Goal: Information Seeking & Learning: Learn about a topic

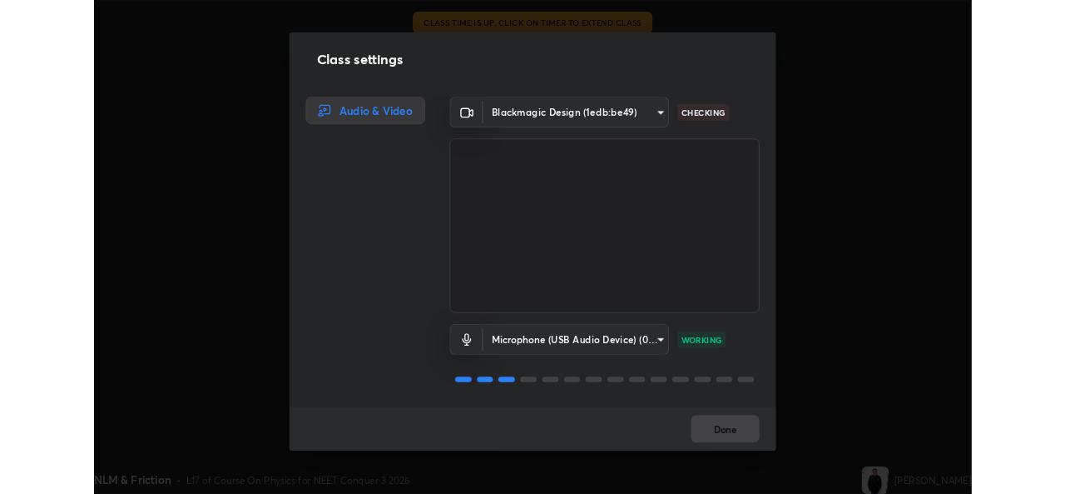
scroll to position [2, 0]
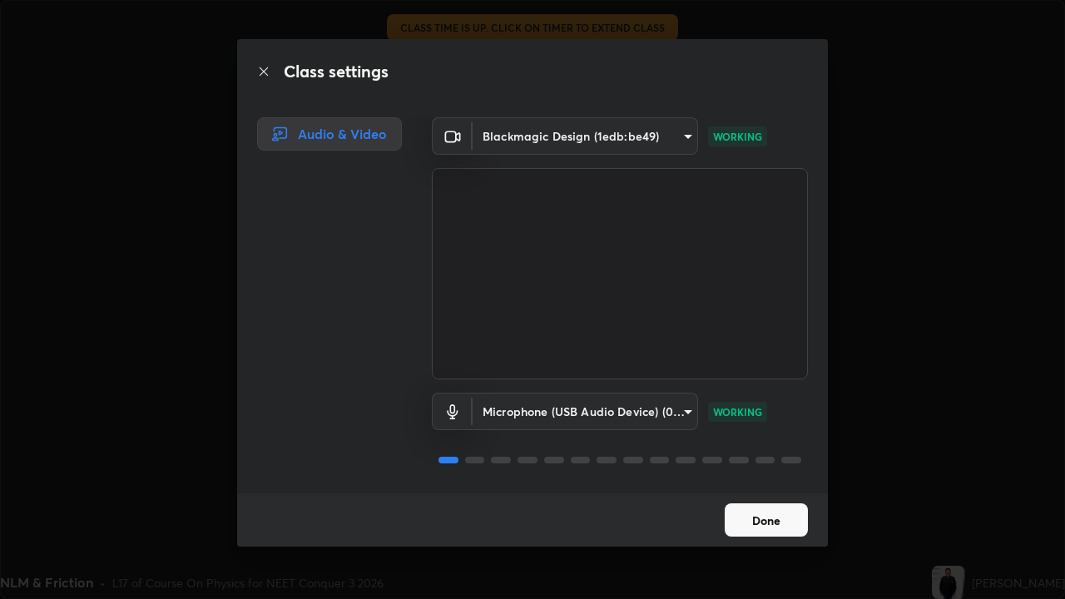
click at [765, 521] on button "Done" at bounding box center [766, 520] width 83 height 33
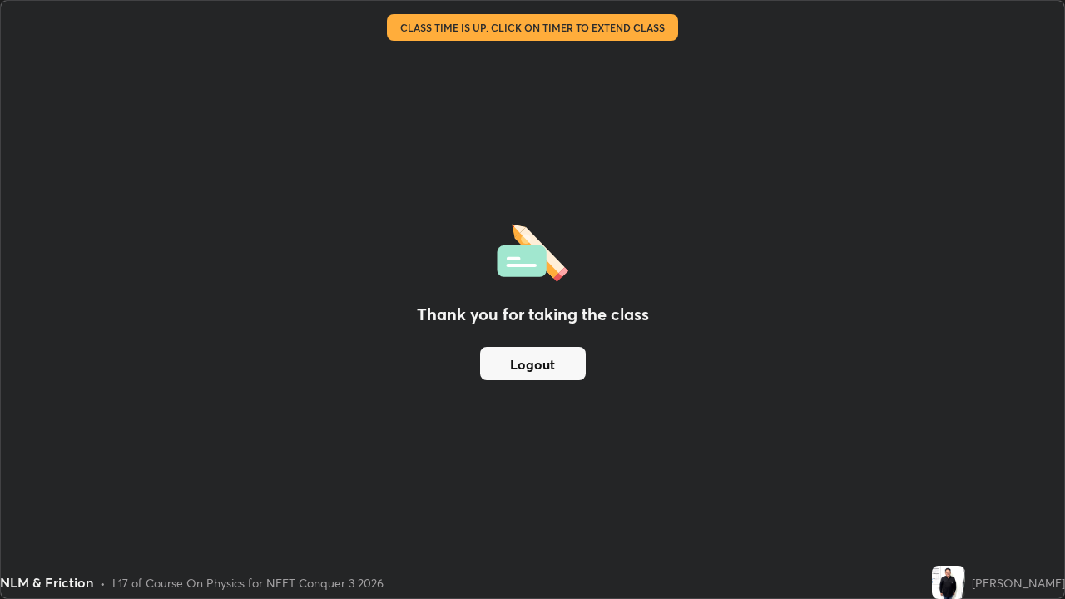
click at [534, 370] on button "Logout" at bounding box center [533, 363] width 106 height 33
click at [719, 385] on div "Thank you for taking the class Logout" at bounding box center [533, 300] width 1064 height 598
click at [582, 363] on button "Logout" at bounding box center [533, 363] width 106 height 33
click at [568, 369] on button "Logout" at bounding box center [533, 363] width 106 height 33
click at [564, 367] on button "Logout" at bounding box center [533, 363] width 106 height 33
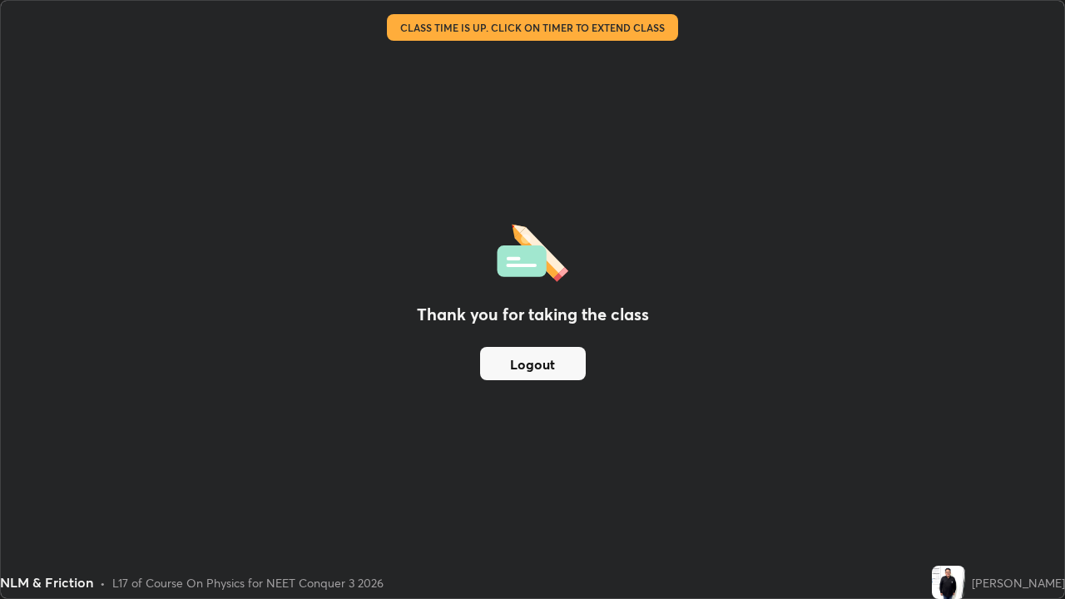
click at [564, 362] on button "Logout" at bounding box center [533, 363] width 106 height 33
click at [851, 360] on div "Thank you for taking the class Logout" at bounding box center [533, 300] width 1064 height 598
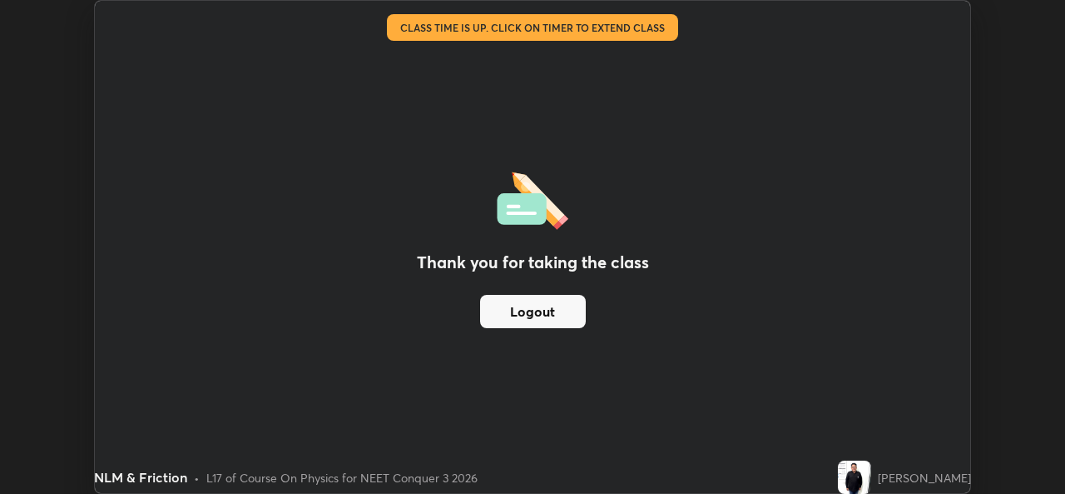
scroll to position [82743, 82171]
click at [555, 305] on button "Logout" at bounding box center [533, 311] width 106 height 33
click at [550, 307] on button "Logout" at bounding box center [533, 311] width 106 height 33
click at [460, 336] on div "Thank you for taking the class Logout" at bounding box center [533, 247] width 876 height 492
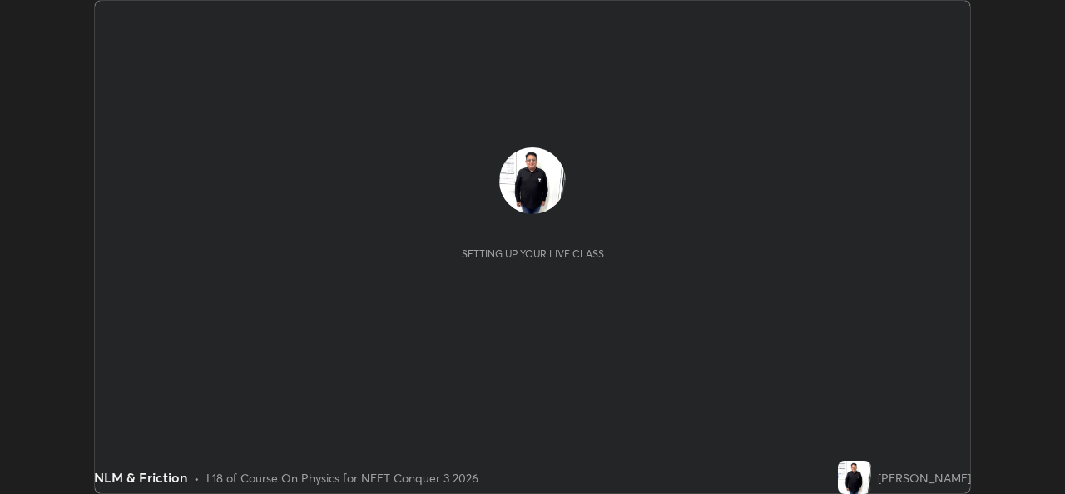
scroll to position [494, 1065]
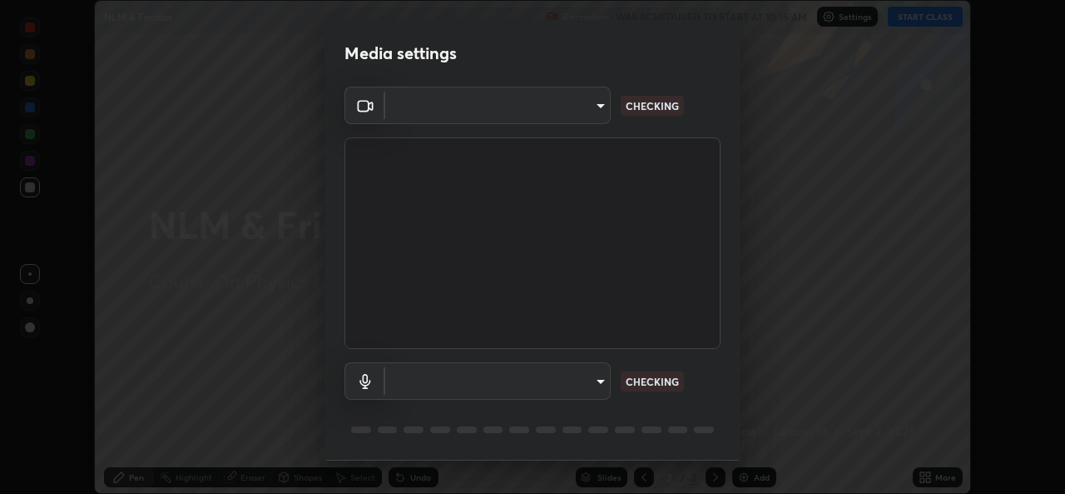
type input "d9eabbb9e311c19d0284951f952de08a34a72adfc2f94cd2cdb53a3f531a5aff"
type input "5d0d1729db253088b500f0ebf76b23a716669cfb5e53079fbe40a5b6c056b6e6"
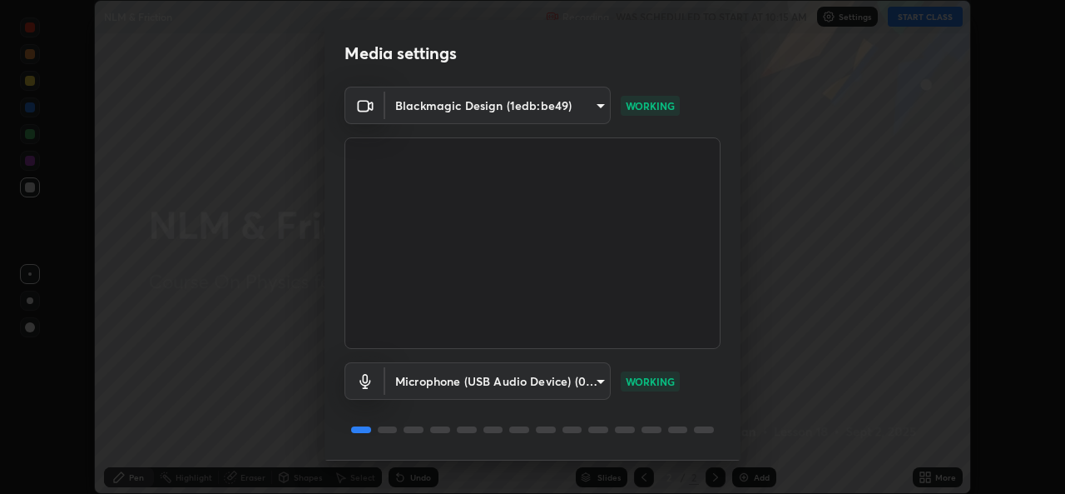
scroll to position [52, 0]
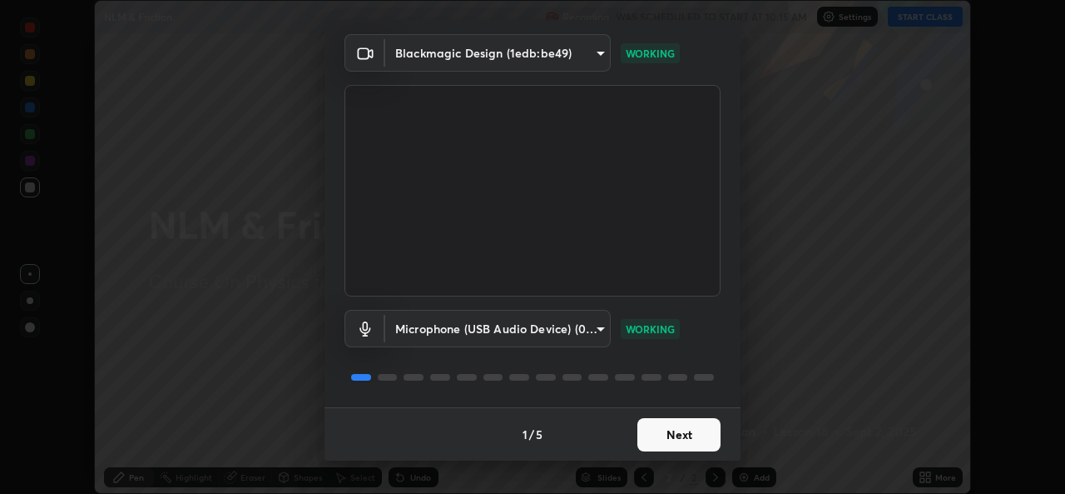
click at [669, 434] on button "Next" at bounding box center [679, 434] width 83 height 33
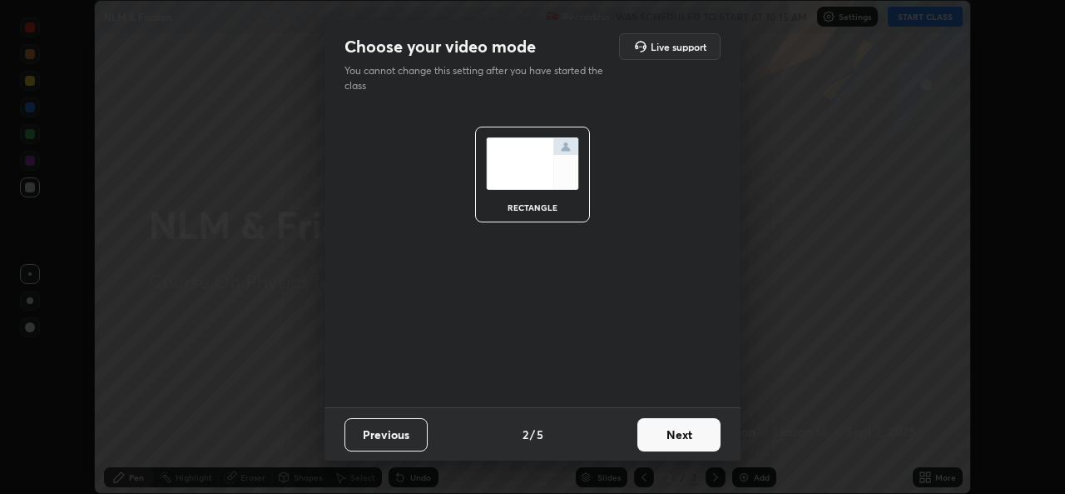
scroll to position [0, 0]
click at [673, 435] on button "Next" at bounding box center [679, 434] width 83 height 33
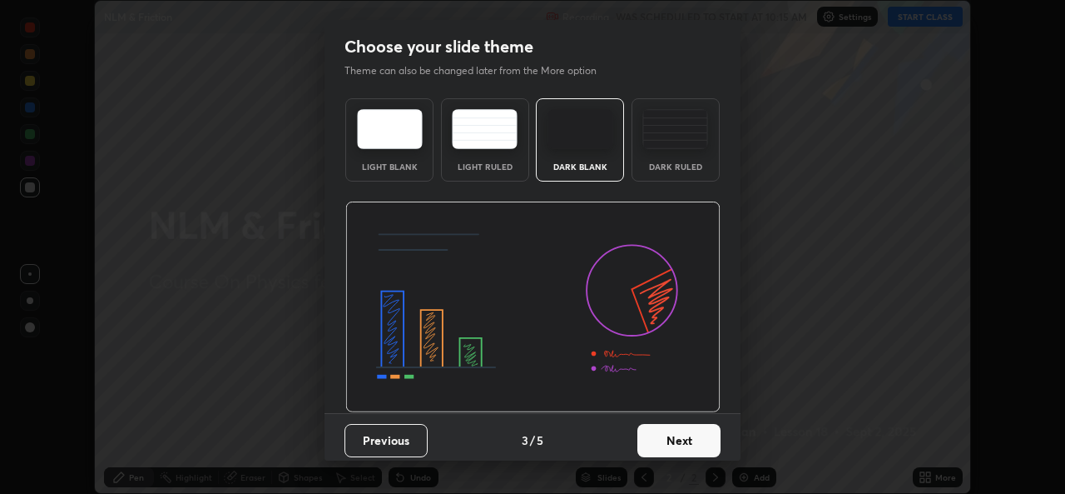
click at [673, 442] on button "Next" at bounding box center [679, 440] width 83 height 33
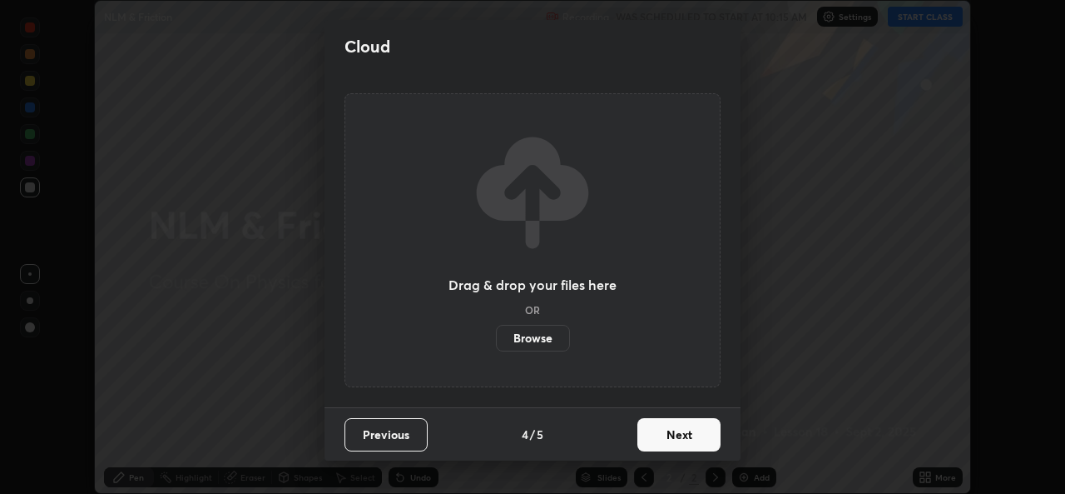
click at [673, 437] on button "Next" at bounding box center [679, 434] width 83 height 33
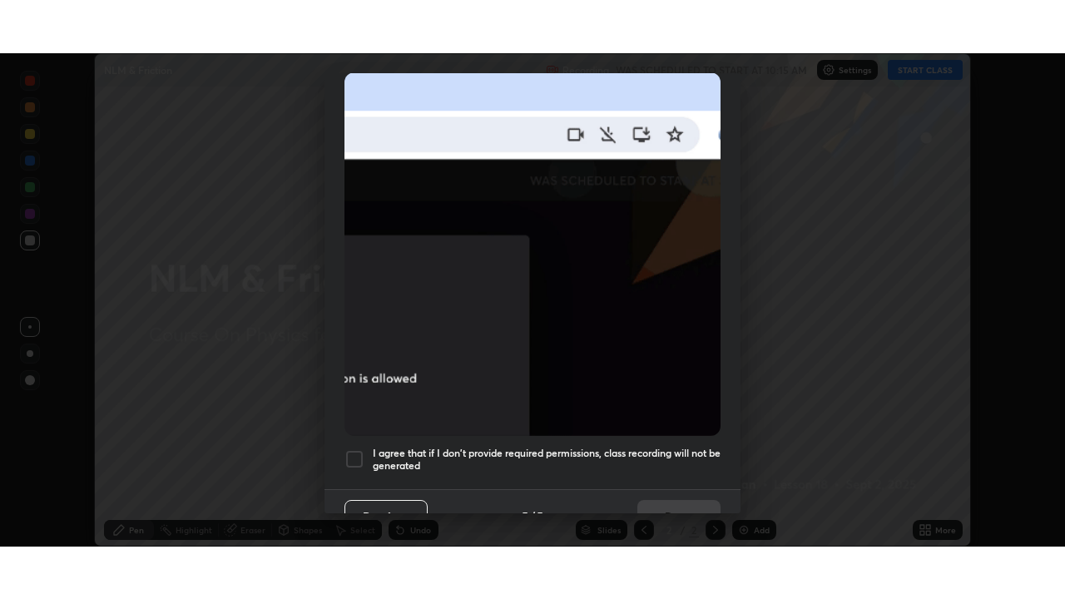
scroll to position [392, 0]
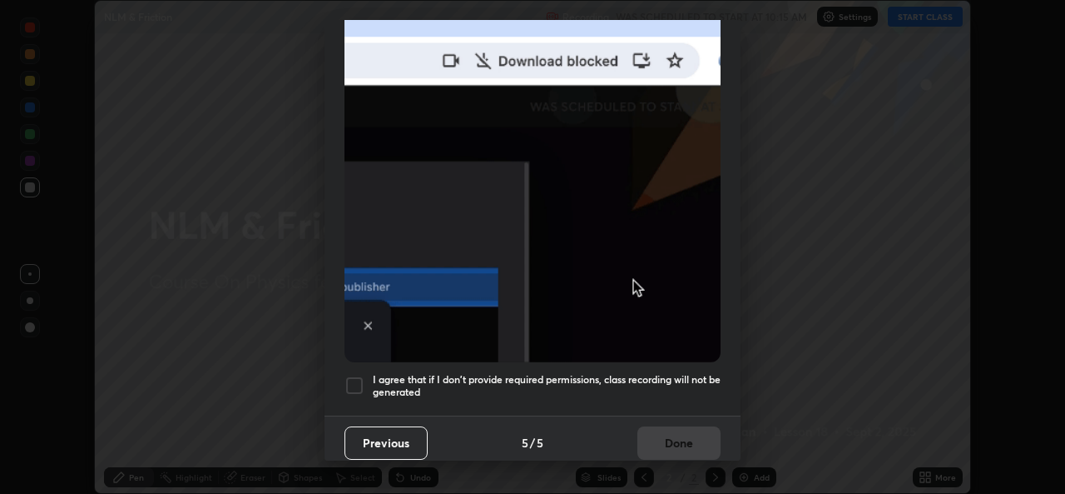
click at [357, 375] on div at bounding box center [355, 385] width 20 height 20
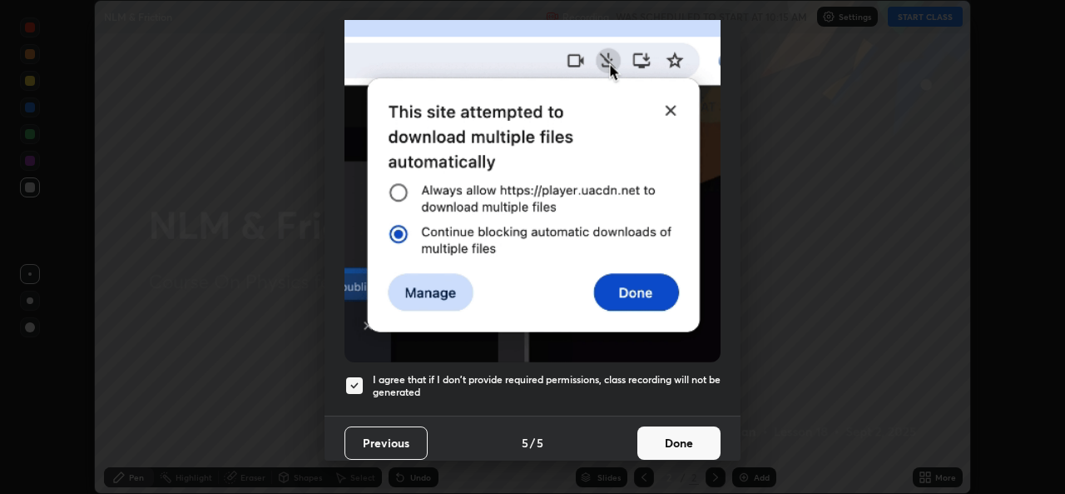
click at [668, 443] on button "Done" at bounding box center [679, 442] width 83 height 33
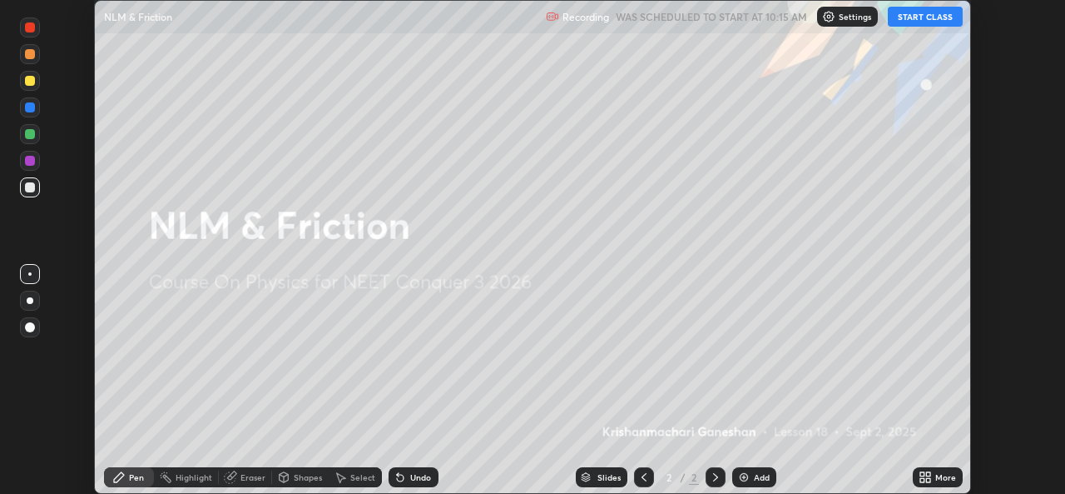
click at [916, 22] on button "START CLASS" at bounding box center [925, 17] width 75 height 20
click at [742, 476] on img at bounding box center [743, 476] width 13 height 13
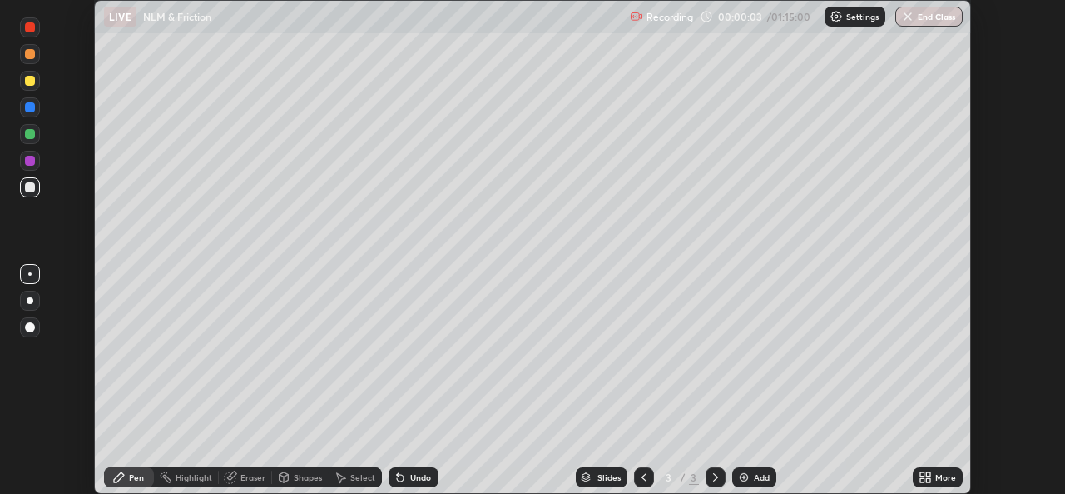
click at [740, 474] on img at bounding box center [743, 476] width 13 height 13
click at [744, 477] on img at bounding box center [743, 476] width 13 height 13
click at [926, 480] on icon at bounding box center [928, 480] width 4 height 4
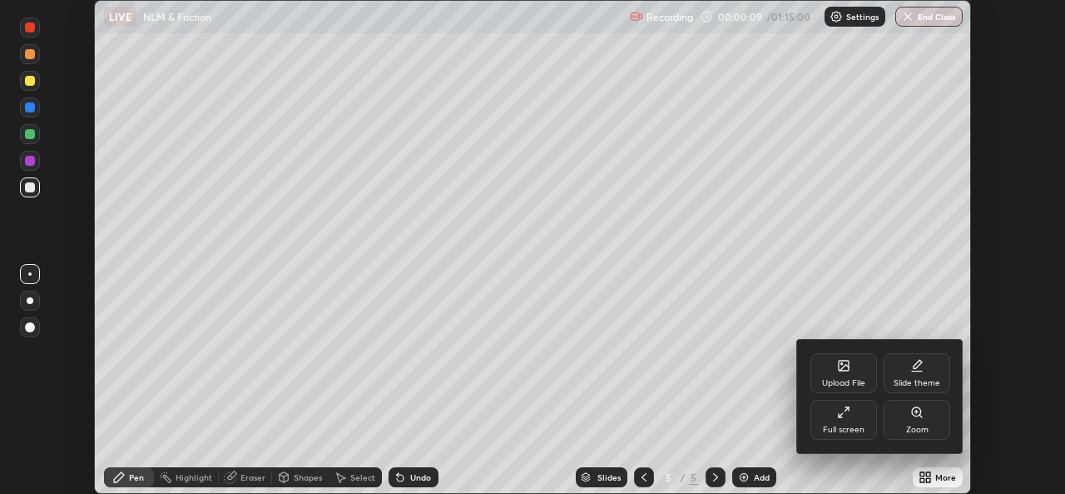
click at [839, 422] on div "Full screen" at bounding box center [844, 420] width 67 height 40
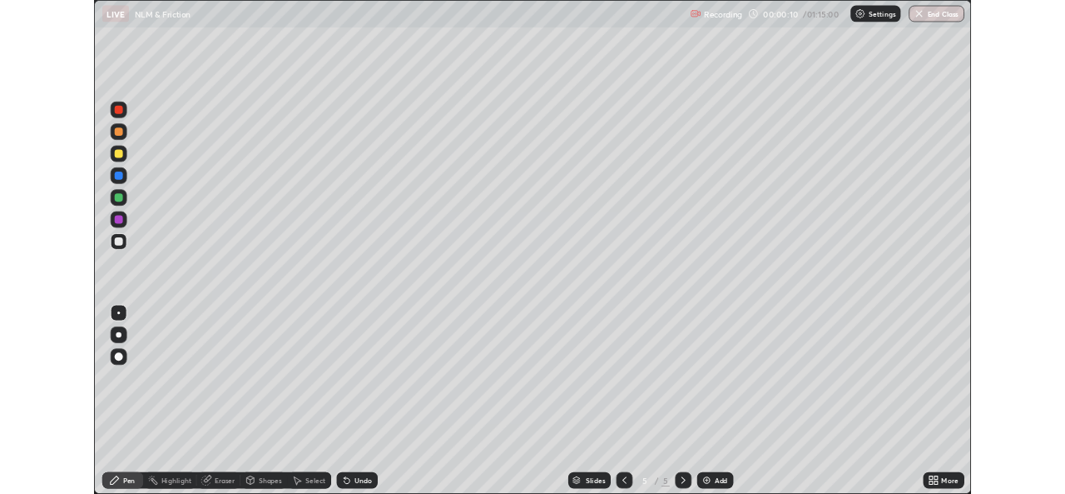
scroll to position [599, 1065]
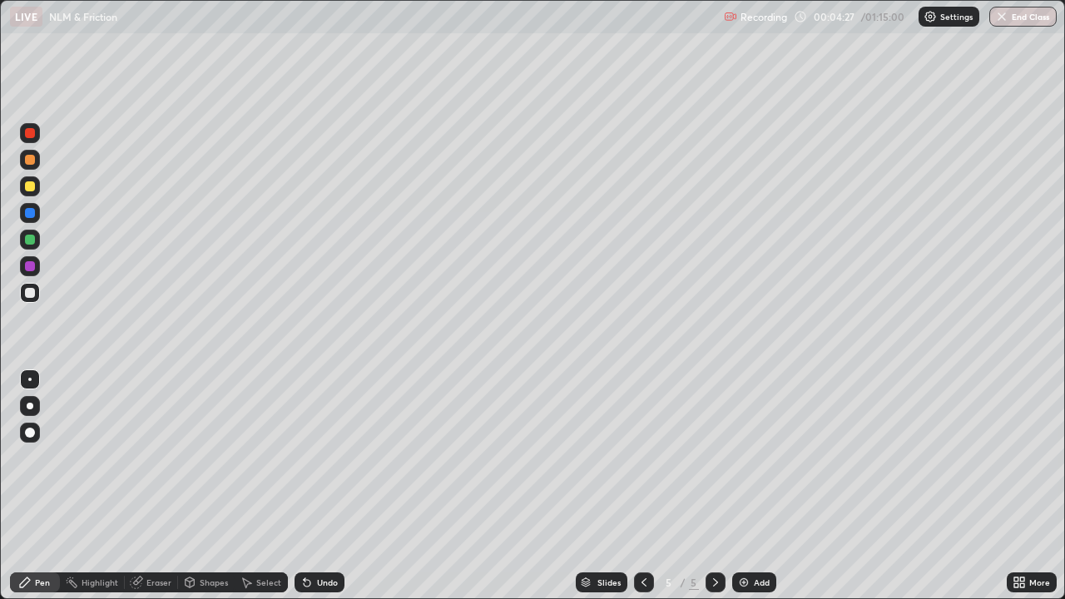
click at [737, 493] on img at bounding box center [743, 582] width 13 height 13
click at [31, 186] on div at bounding box center [30, 186] width 10 height 10
click at [30, 380] on div at bounding box center [29, 379] width 3 height 3
click at [22, 383] on div at bounding box center [30, 380] width 20 height 20
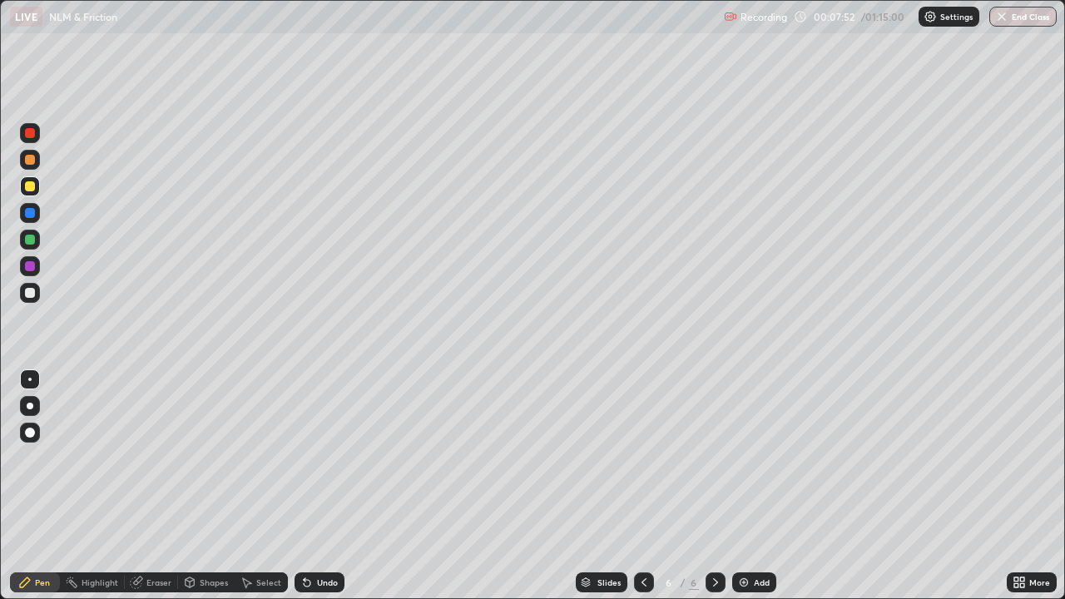
click at [30, 380] on div at bounding box center [29, 379] width 3 height 3
click at [30, 289] on div at bounding box center [30, 293] width 10 height 10
click at [156, 493] on div "Eraser" at bounding box center [158, 582] width 25 height 8
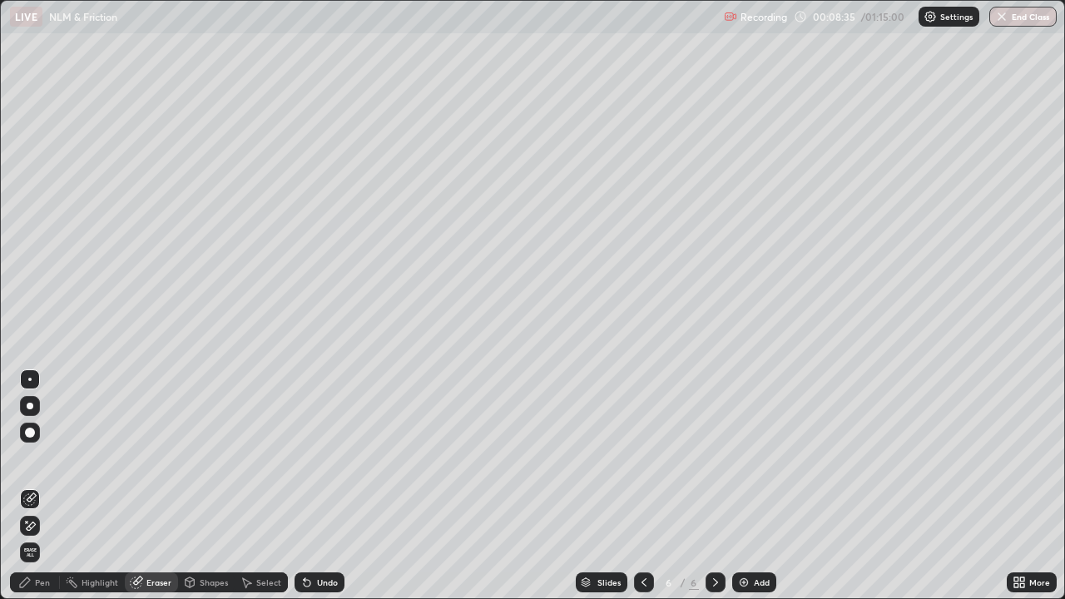
click at [42, 493] on div "Pen" at bounding box center [42, 582] width 15 height 8
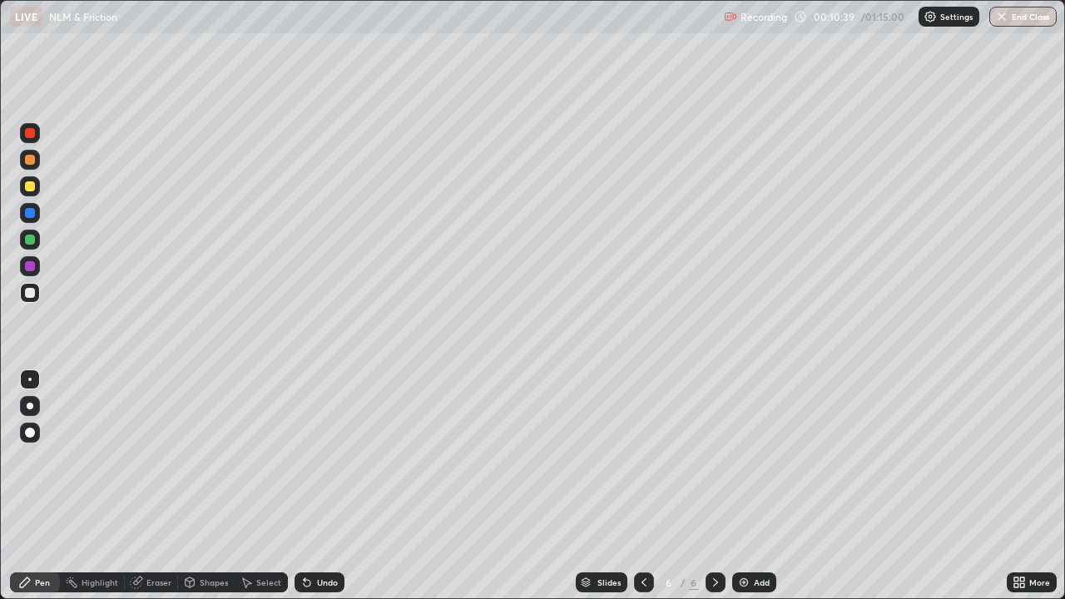
click at [160, 493] on div "Eraser" at bounding box center [158, 582] width 25 height 8
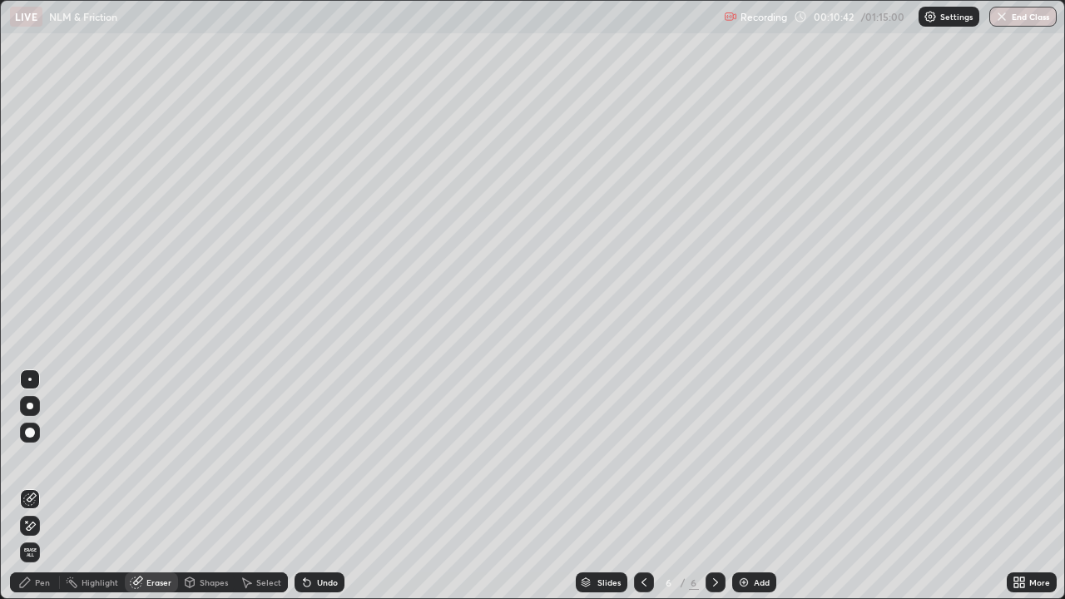
click at [47, 493] on div "Pen" at bounding box center [42, 582] width 15 height 8
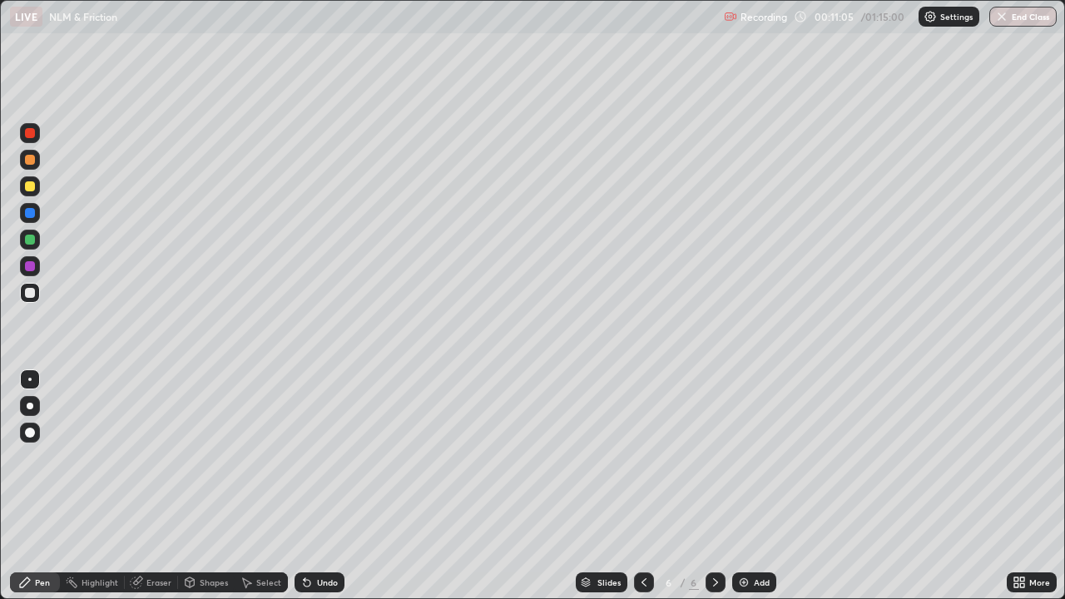
click at [158, 493] on div "Eraser" at bounding box center [158, 582] width 25 height 8
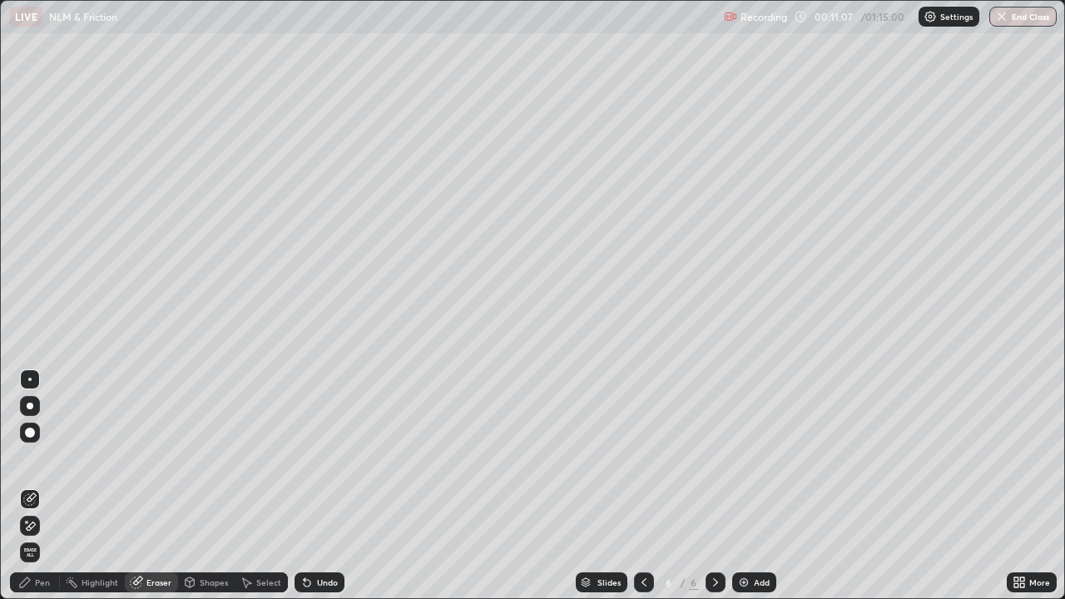
click at [53, 493] on div "Pen" at bounding box center [35, 583] width 50 height 20
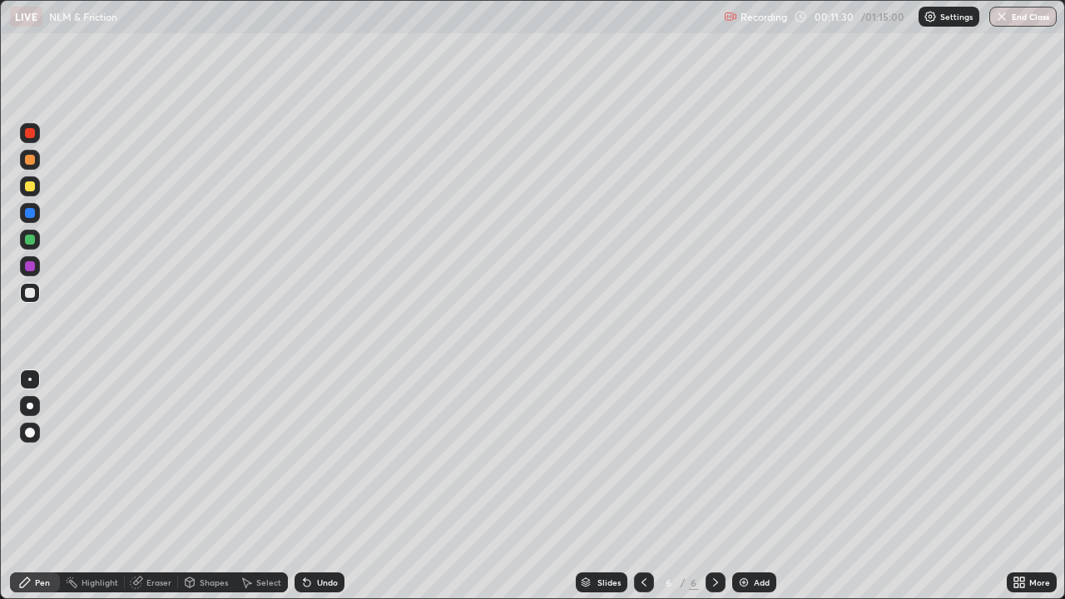
click at [154, 493] on div "Eraser" at bounding box center [158, 582] width 25 height 8
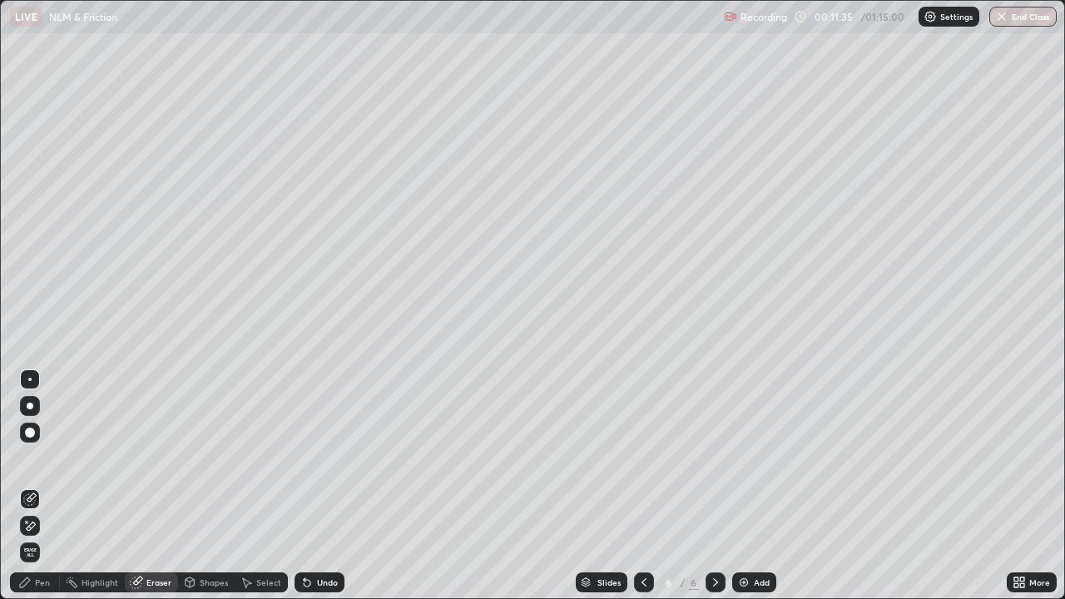
click at [44, 493] on div "Pen" at bounding box center [42, 582] width 15 height 8
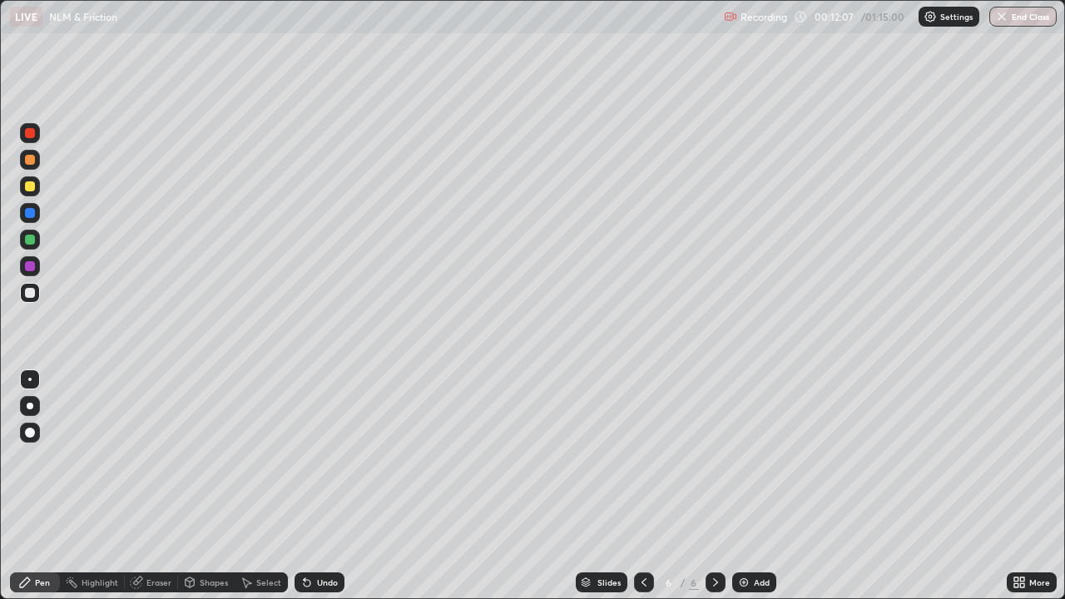
click at [155, 493] on div "Eraser" at bounding box center [158, 582] width 25 height 8
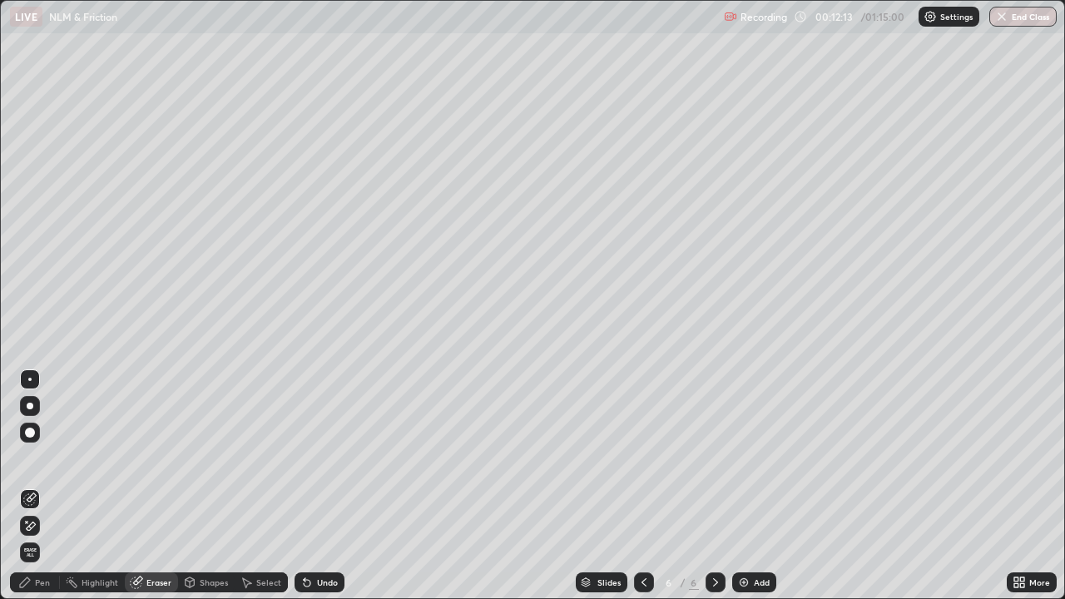
click at [42, 493] on div "Pen" at bounding box center [42, 582] width 15 height 8
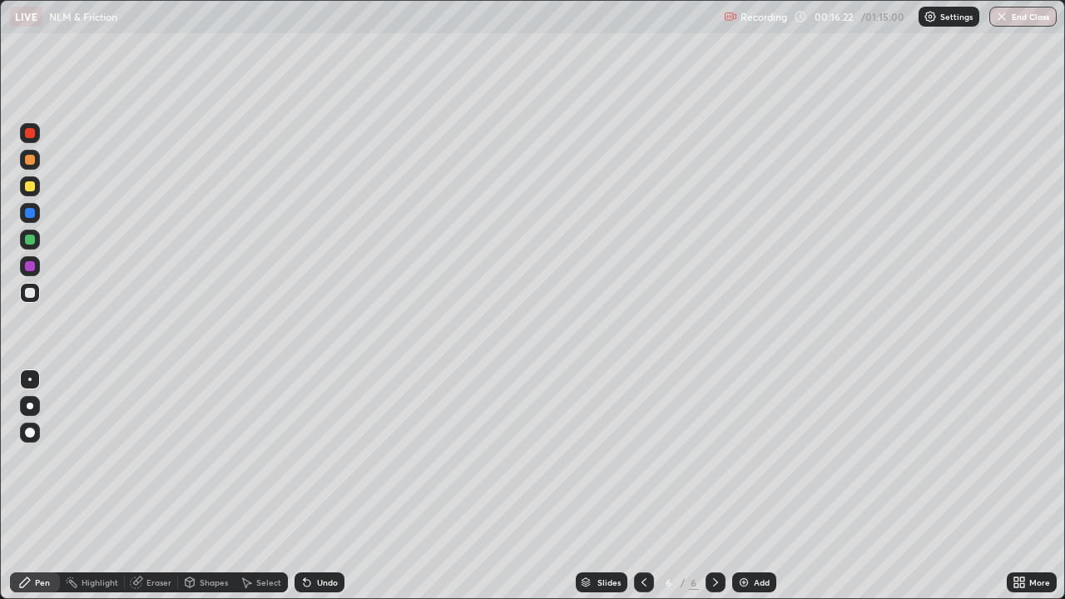
click at [741, 493] on img at bounding box center [743, 582] width 13 height 13
click at [37, 493] on div "Pen" at bounding box center [42, 582] width 15 height 8
click at [25, 186] on div at bounding box center [30, 186] width 10 height 10
click at [212, 493] on div "Shapes" at bounding box center [214, 582] width 28 height 8
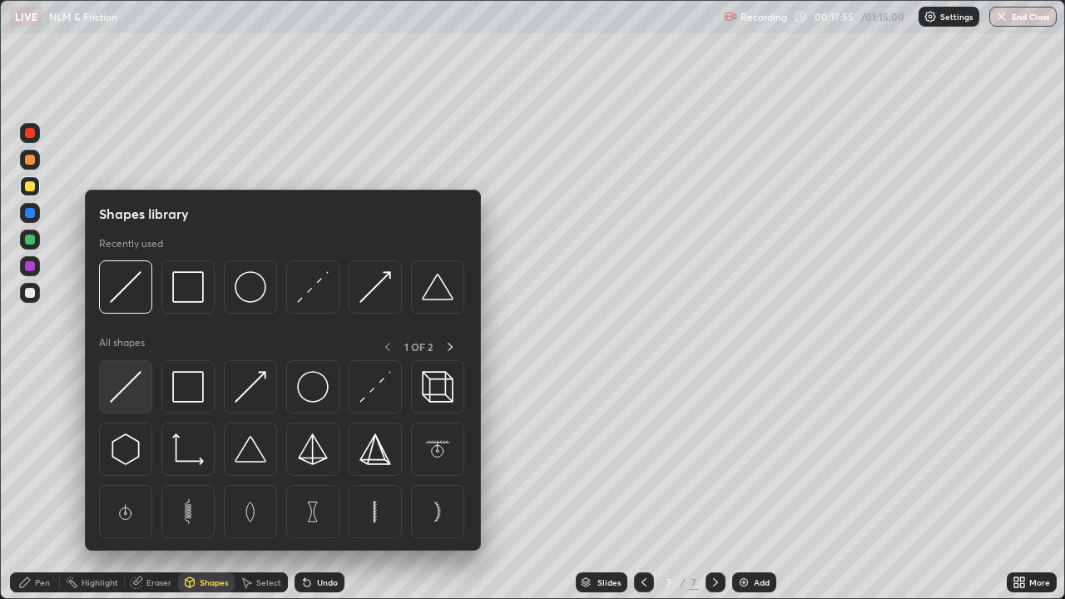
click at [121, 392] on img at bounding box center [126, 387] width 32 height 32
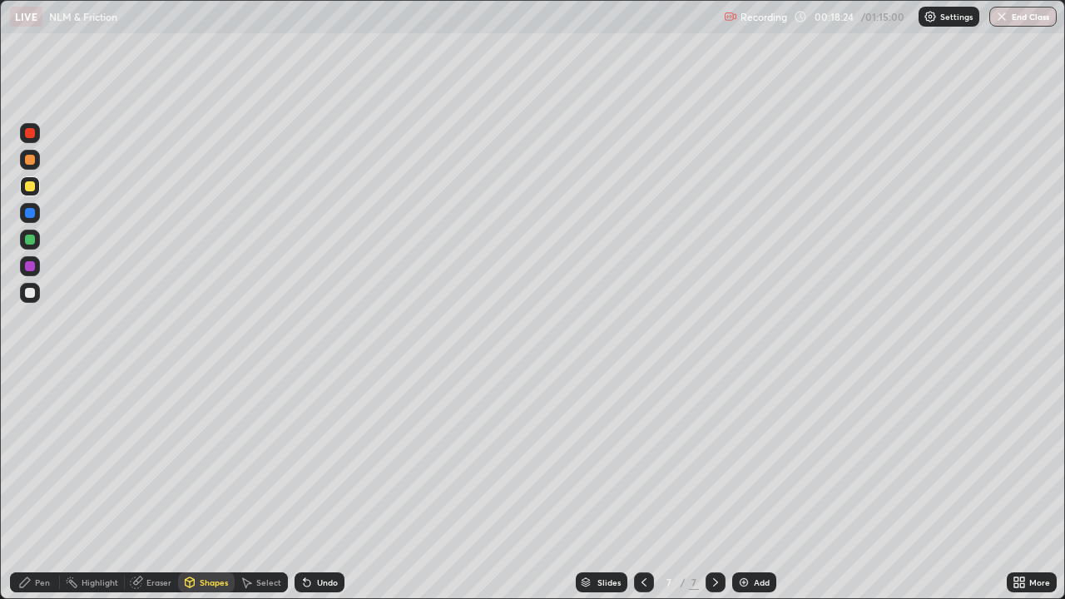
click at [46, 493] on div "Pen" at bounding box center [42, 582] width 15 height 8
click at [154, 493] on div "Eraser" at bounding box center [158, 582] width 25 height 8
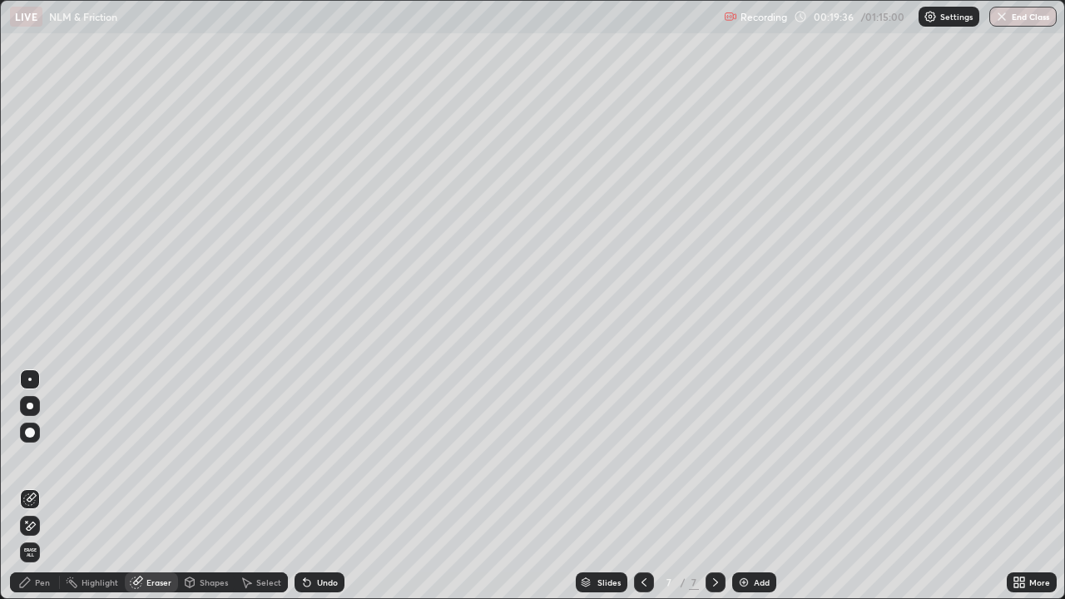
click at [91, 493] on div "Highlight" at bounding box center [100, 582] width 37 height 8
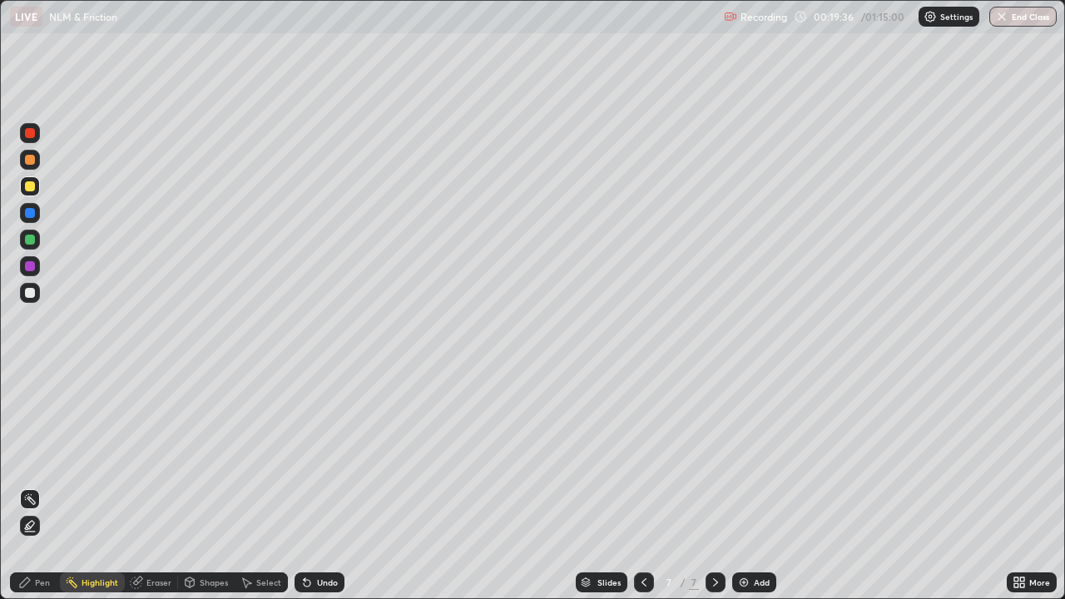
click at [47, 493] on div "Pen" at bounding box center [42, 582] width 15 height 8
click at [740, 493] on img at bounding box center [743, 582] width 13 height 13
click at [32, 405] on div at bounding box center [30, 406] width 7 height 7
click at [28, 379] on div at bounding box center [29, 379] width 3 height 3
click at [32, 295] on div at bounding box center [30, 293] width 10 height 10
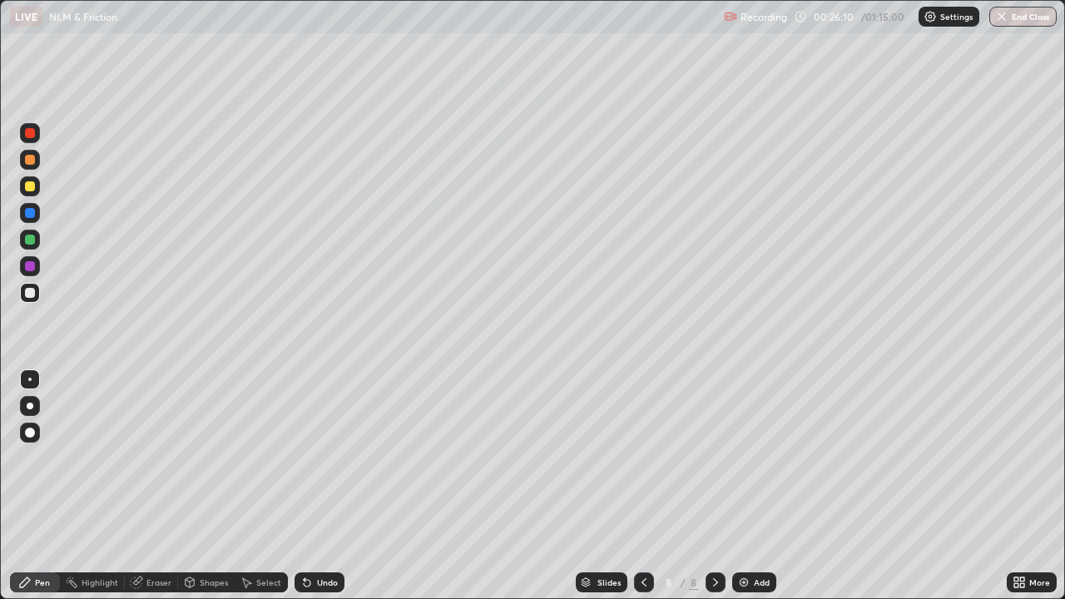
click at [151, 493] on div "Eraser" at bounding box center [158, 582] width 25 height 8
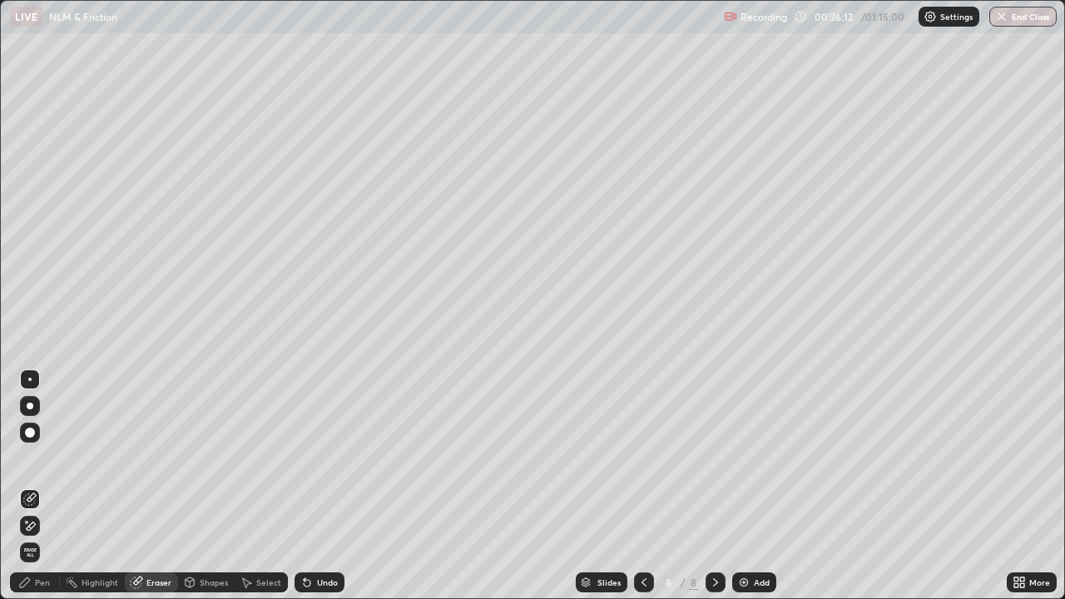
click at [42, 493] on div "Pen" at bounding box center [42, 582] width 15 height 8
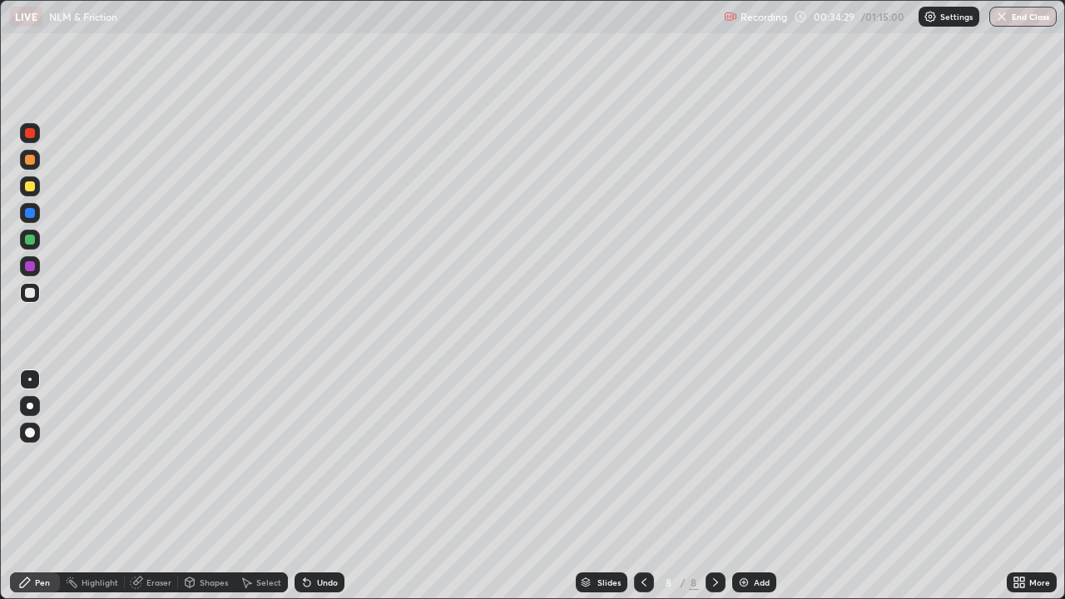
click at [1004, 17] on img "button" at bounding box center [1002, 16] width 13 height 13
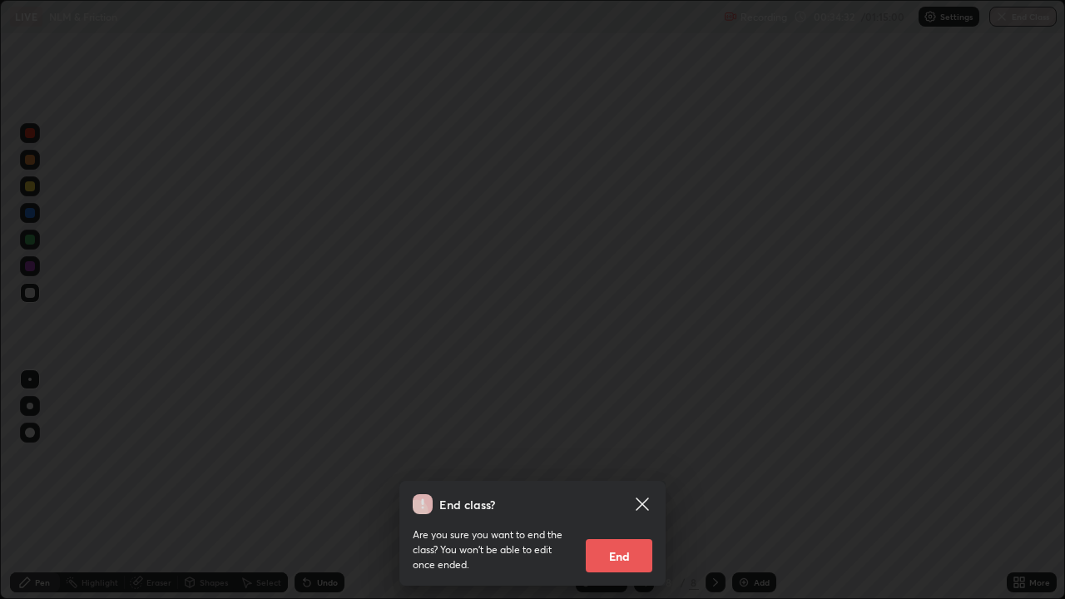
click at [626, 493] on button "End" at bounding box center [619, 555] width 67 height 33
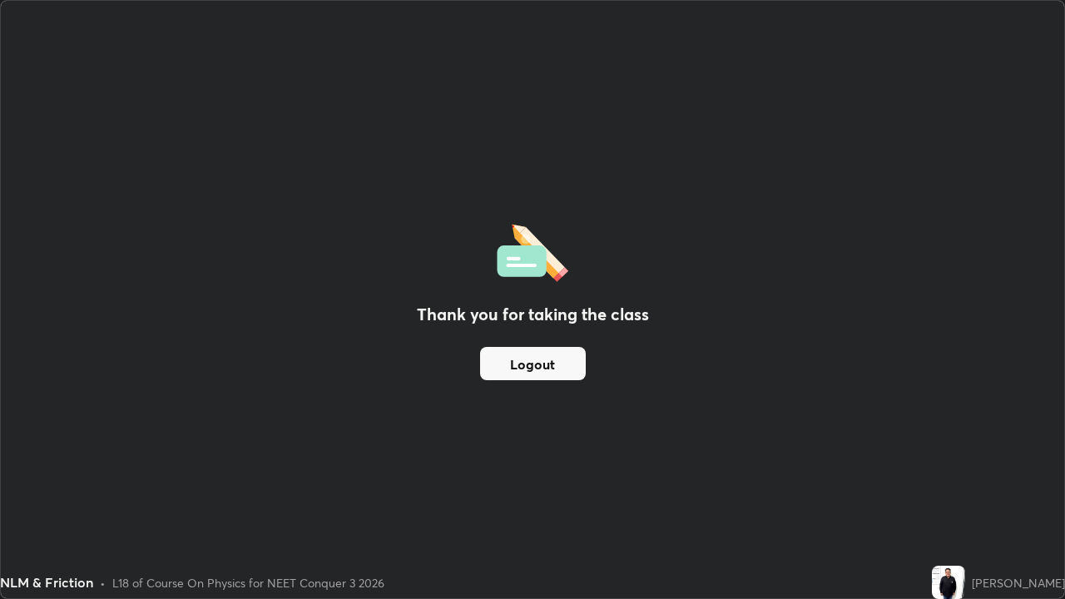
click at [564, 368] on button "Logout" at bounding box center [533, 363] width 106 height 33
click at [552, 367] on button "Logout" at bounding box center [533, 363] width 106 height 33
click at [557, 364] on button "Logout" at bounding box center [533, 363] width 106 height 33
click at [538, 367] on button "Logout" at bounding box center [533, 363] width 106 height 33
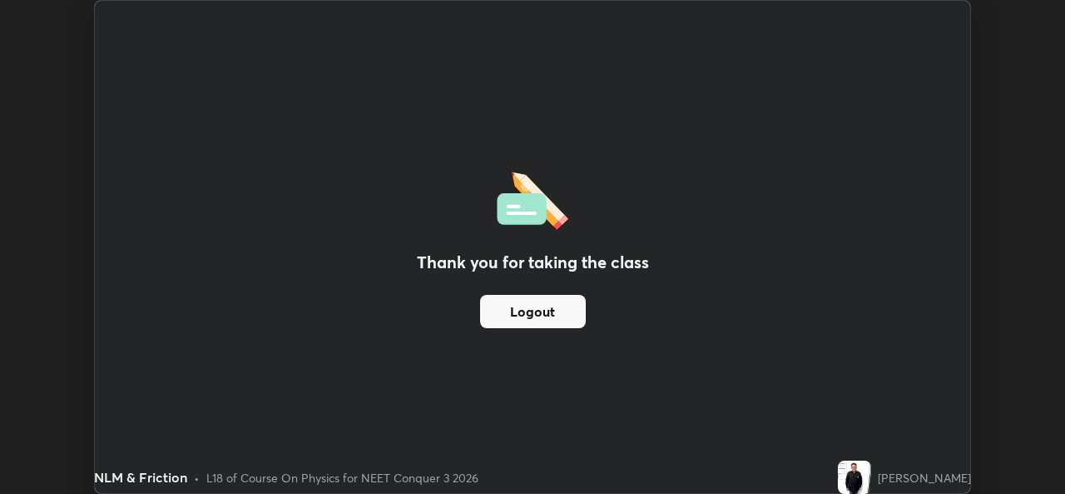
scroll to position [82743, 82171]
